Goal: Information Seeking & Learning: Find specific fact

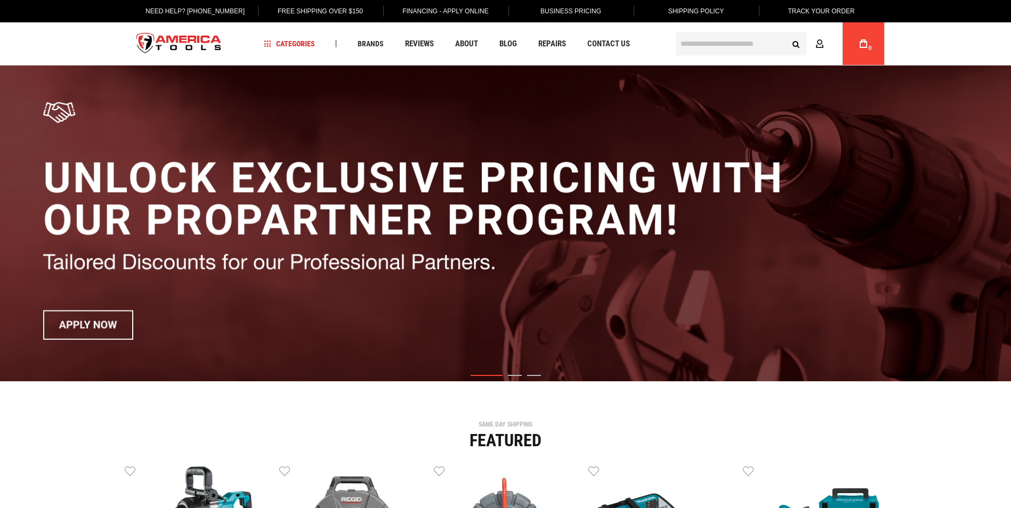
click at [716, 39] on input "text" at bounding box center [741, 43] width 131 height 23
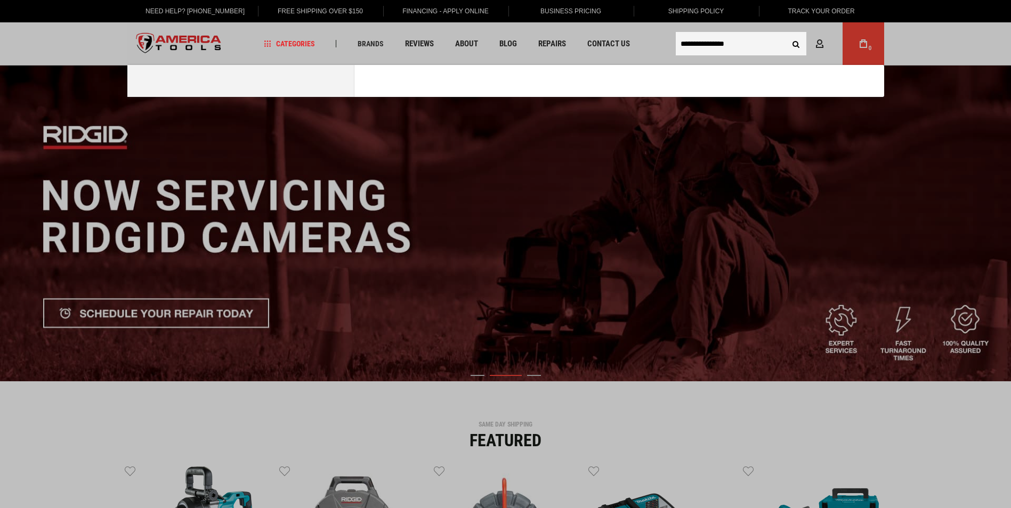
type input "**********"
click at [786, 34] on button "Search" at bounding box center [796, 44] width 20 height 20
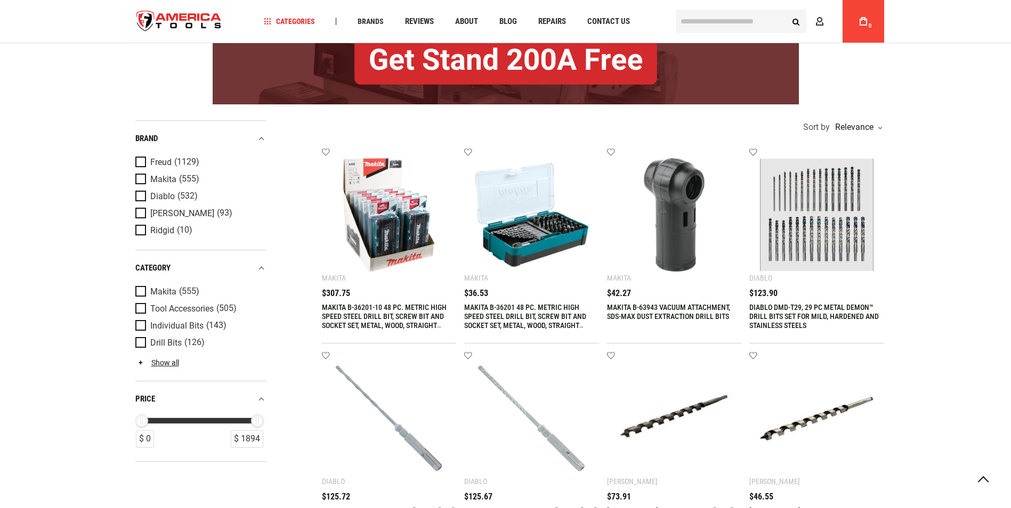
scroll to position [160, 0]
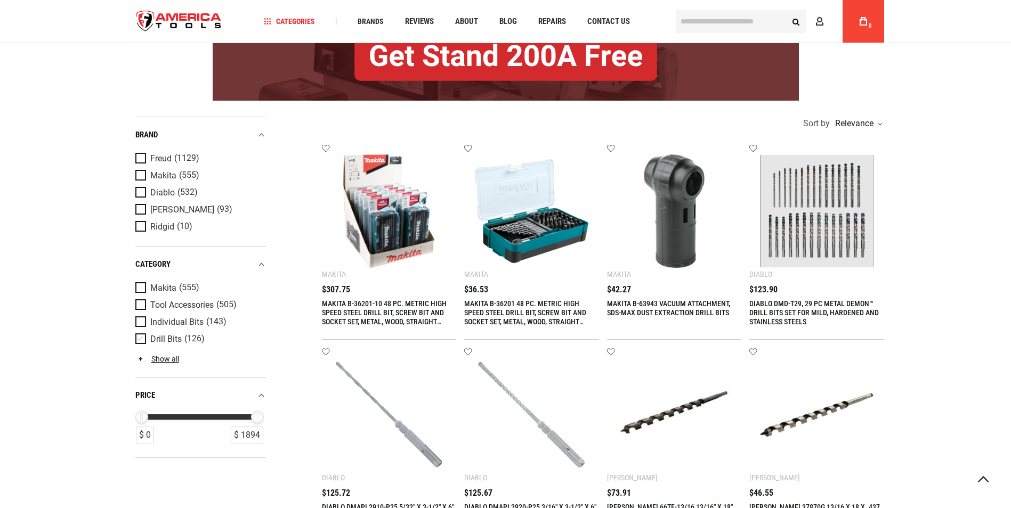
click at [145, 337] on span "Product Filters" at bounding box center [142, 340] width 15 height 12
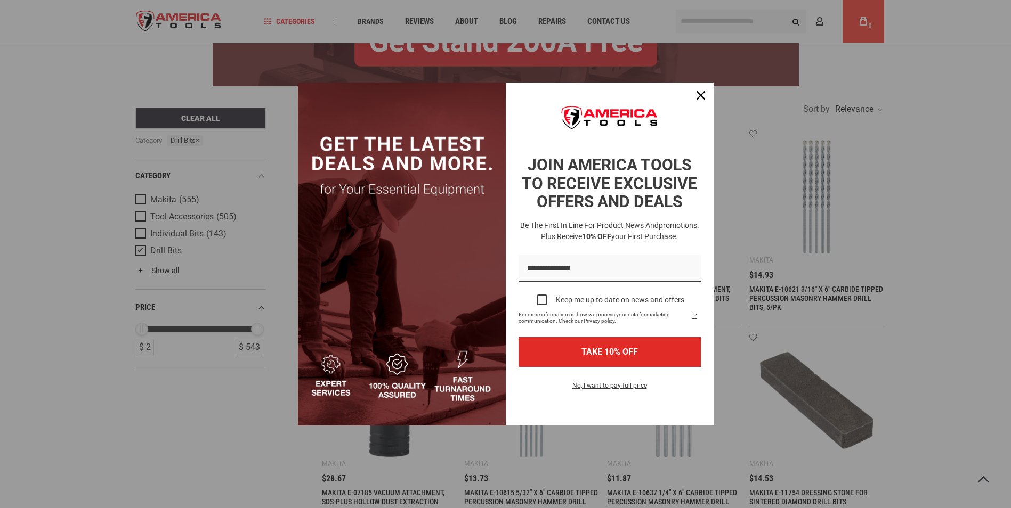
scroll to position [266, 0]
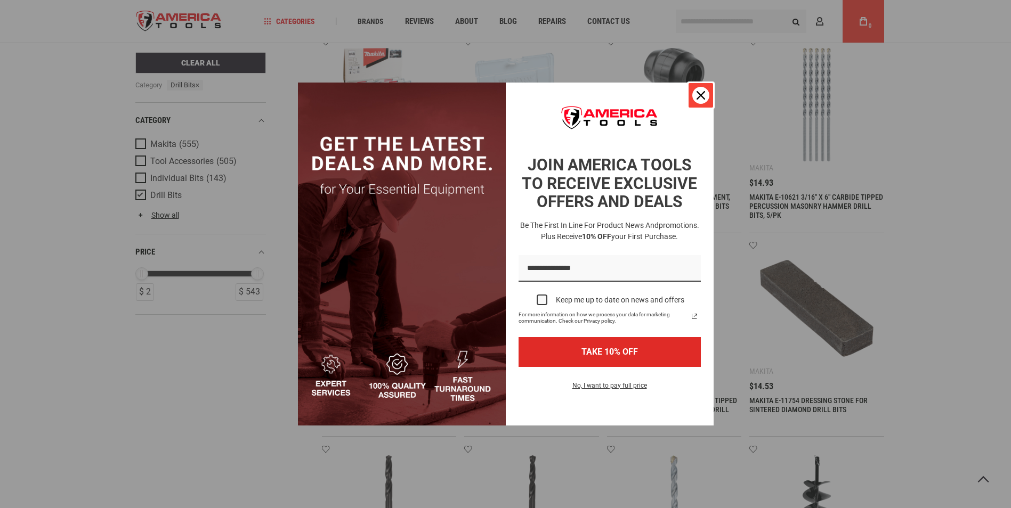
click at [696, 96] on icon "close icon" at bounding box center [700, 95] width 9 height 9
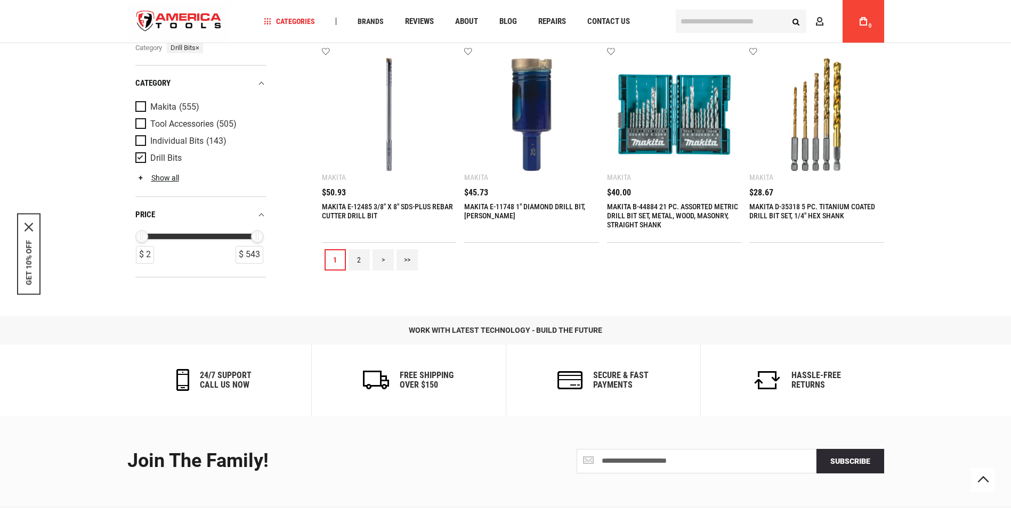
scroll to position [1279, 0]
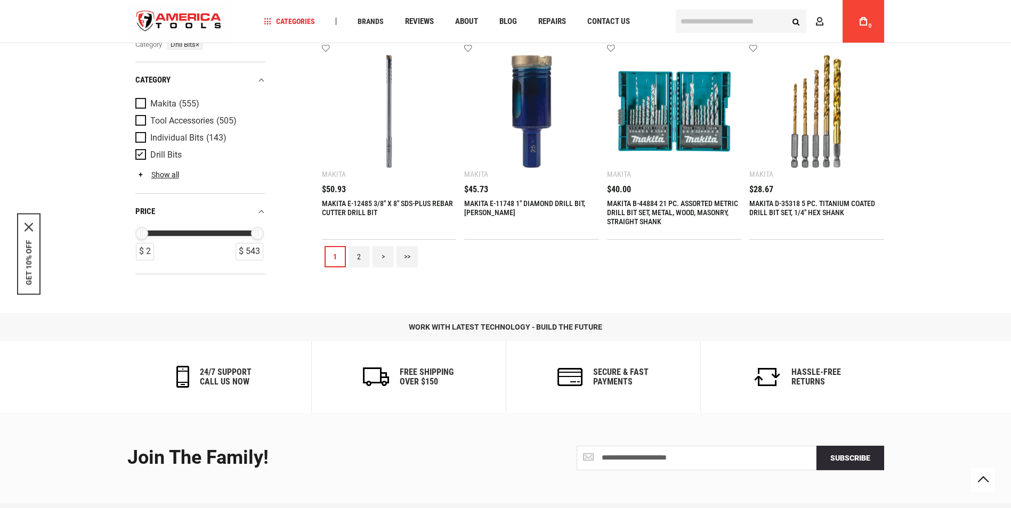
click at [362, 258] on link "2" at bounding box center [359, 256] width 21 height 21
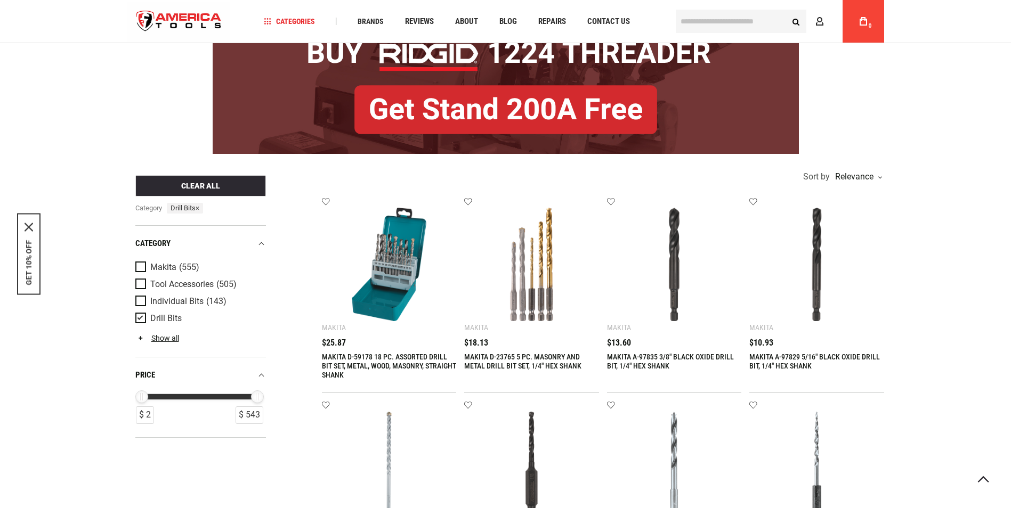
scroll to position [0, 0]
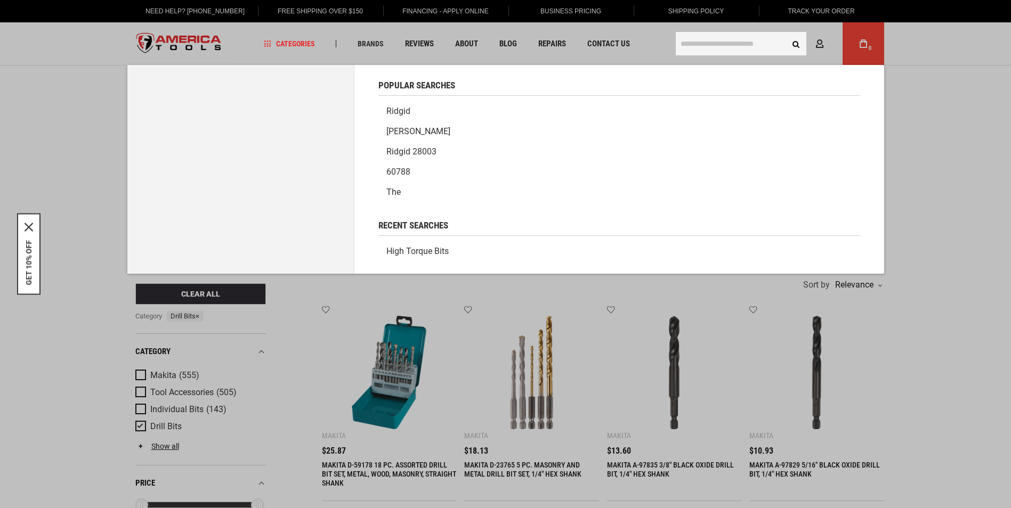
click at [718, 49] on input "text" at bounding box center [741, 43] width 131 height 23
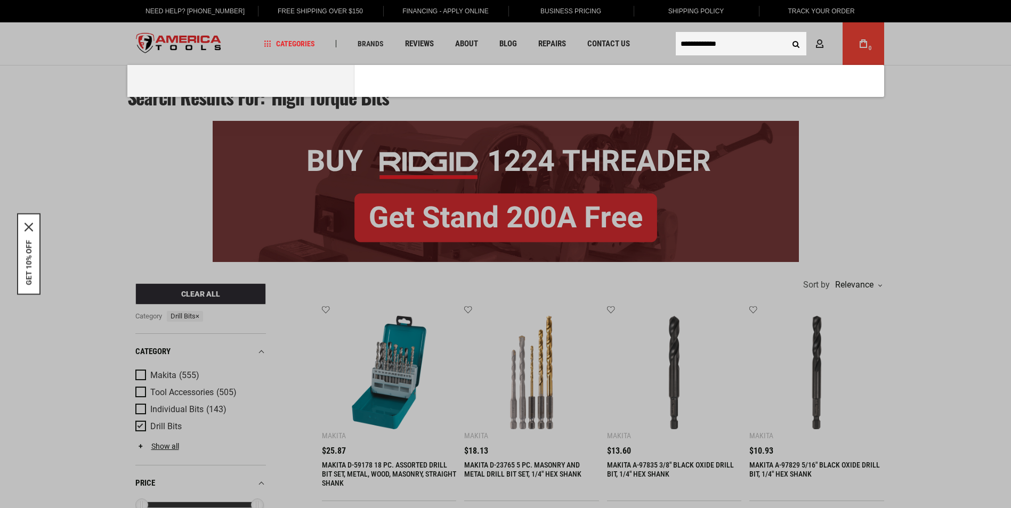
type input "**********"
click at [786, 34] on button "Search" at bounding box center [796, 44] width 20 height 20
